Goal: Task Accomplishment & Management: Manage account settings

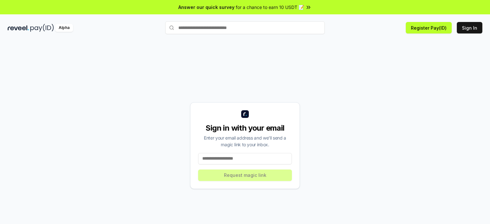
click at [228, 160] on input at bounding box center [245, 158] width 94 height 11
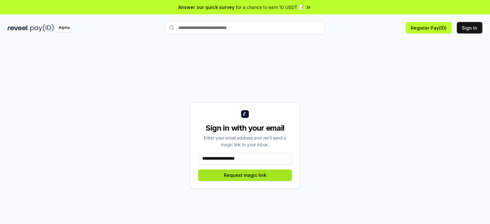
type input "**********"
click at [256, 176] on button "Request magic link" at bounding box center [245, 175] width 94 height 11
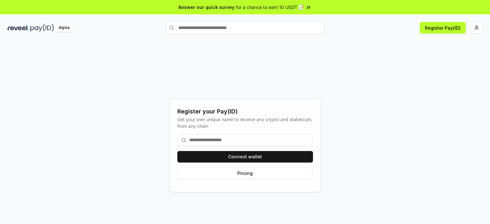
click at [243, 139] on input at bounding box center [245, 140] width 136 height 11
click at [197, 140] on input at bounding box center [245, 140] width 136 height 11
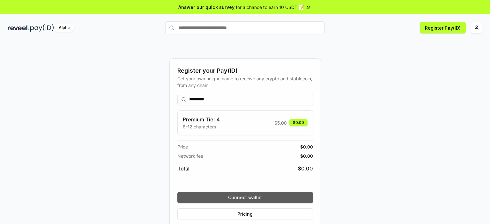
type input "*********"
click at [251, 198] on button "Connect wallet" at bounding box center [245, 197] width 136 height 11
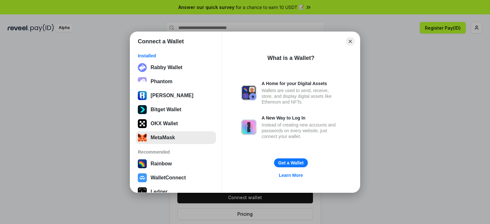
click at [168, 139] on button "MetaMask" at bounding box center [176, 137] width 80 height 13
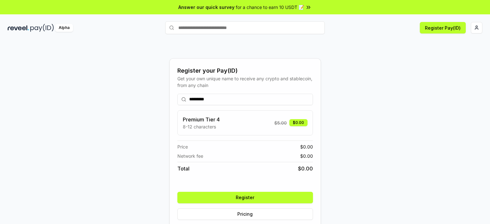
click at [257, 197] on button "Register" at bounding box center [245, 197] width 136 height 11
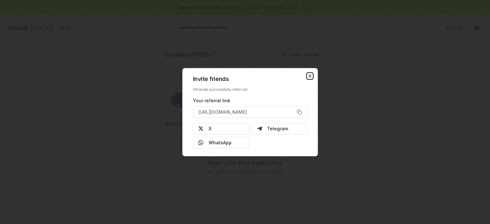
click at [311, 75] on icon "button" at bounding box center [310, 75] width 5 height 5
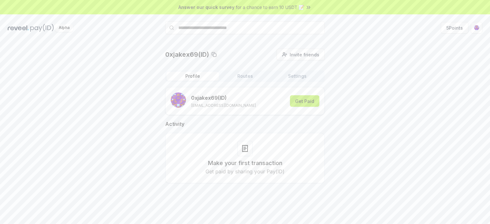
click at [299, 101] on button "Get Paid" at bounding box center [304, 100] width 29 height 11
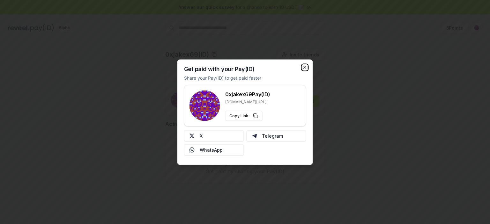
click at [305, 67] on icon "button" at bounding box center [305, 67] width 3 height 3
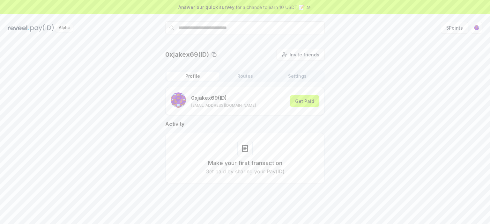
click at [310, 6] on icon at bounding box center [308, 7] width 6 height 6
click at [453, 28] on button "5 Points" at bounding box center [454, 27] width 27 height 11
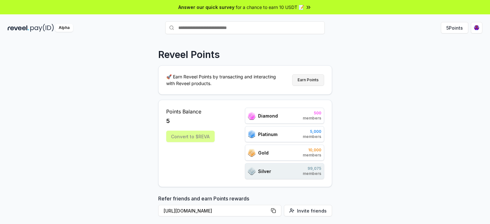
click at [306, 80] on button "Earn Points" at bounding box center [308, 79] width 32 height 11
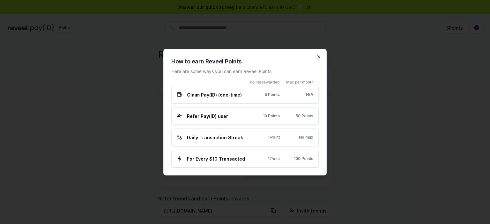
click at [319, 58] on icon "button" at bounding box center [318, 56] width 5 height 5
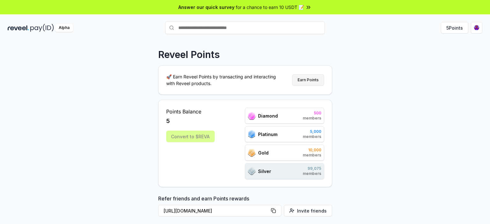
click at [313, 79] on button "Earn Points" at bounding box center [308, 79] width 32 height 11
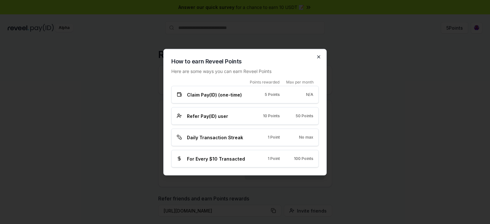
click at [319, 57] on icon "button" at bounding box center [318, 57] width 3 height 3
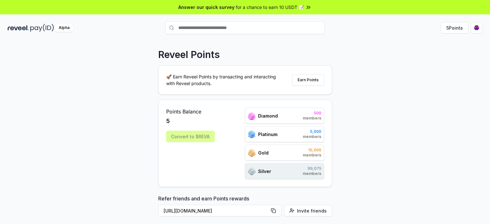
click at [423, 51] on div "Reveel Points 🚀 Earn Reveel Points by transacting and interacting with Reveel p…" at bounding box center [245, 139] width 490 height 206
